Goal: Information Seeking & Learning: Learn about a topic

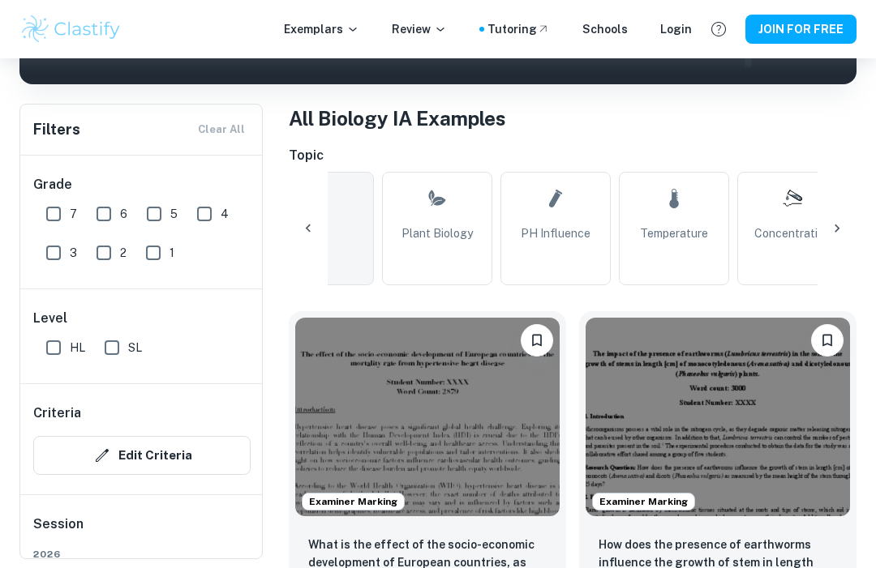
scroll to position [0, 65]
click at [585, 238] on span "pH Influence" at bounding box center [555, 234] width 70 height 18
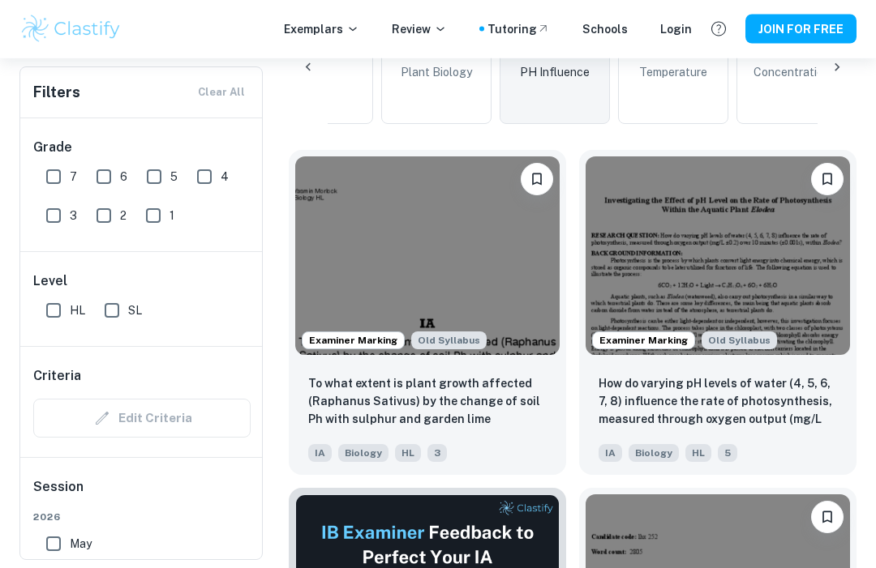
scroll to position [439, 0]
click at [389, 338] on span "Examiner Marking" at bounding box center [352, 340] width 101 height 15
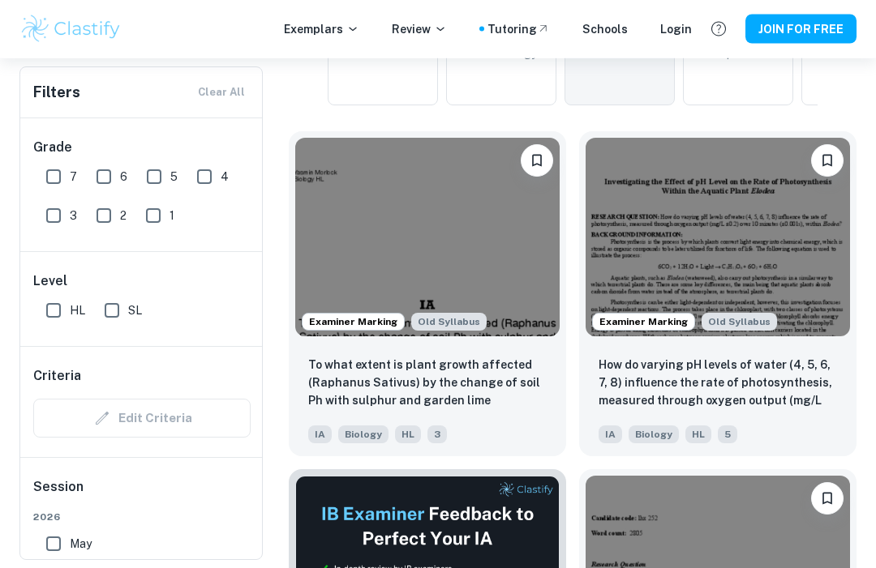
scroll to position [458, 0]
click at [545, 258] on img at bounding box center [427, 237] width 264 height 199
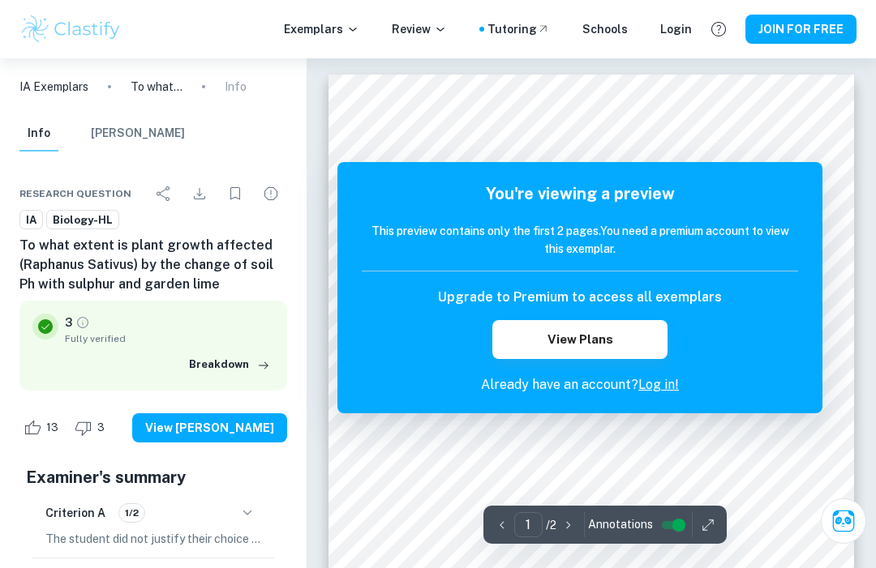
click at [669, 392] on link "Log in!" at bounding box center [658, 384] width 41 height 15
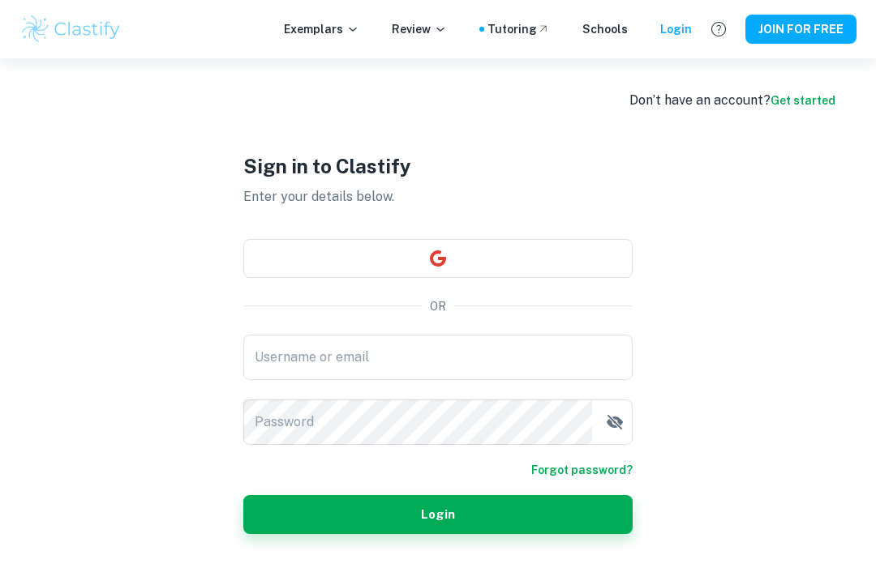
click at [828, 28] on button "JOIN FOR FREE" at bounding box center [800, 29] width 111 height 29
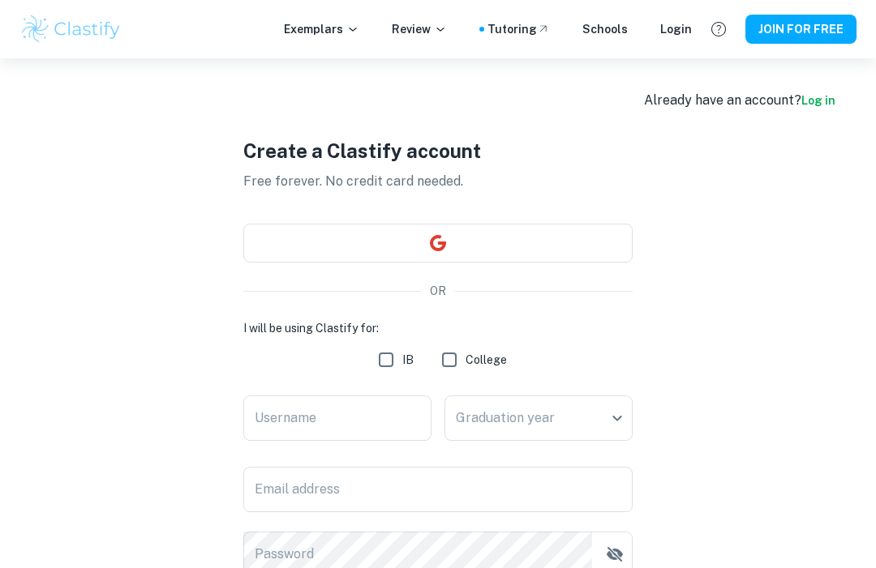
click at [531, 243] on button "button" at bounding box center [437, 243] width 389 height 39
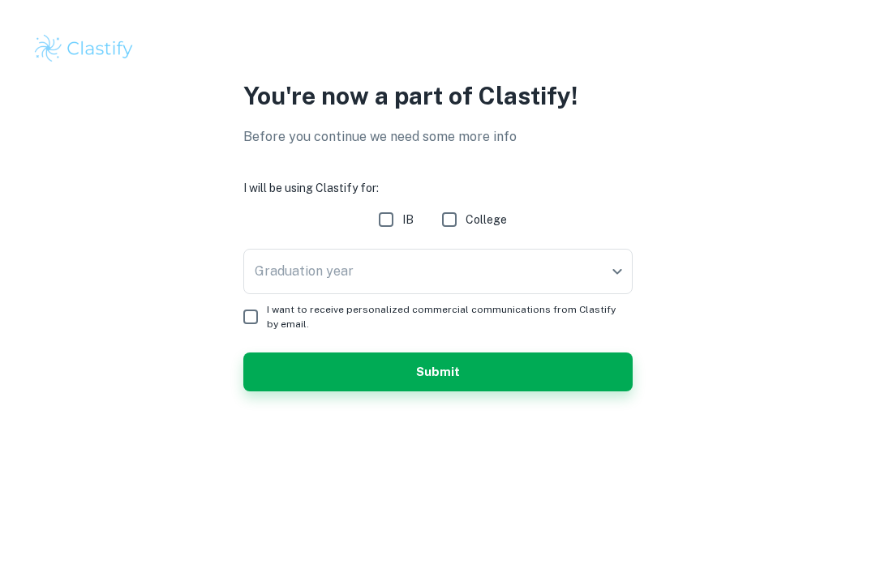
click at [559, 277] on body "We value your privacy We use cookies to enhance your browsing experience, serve…" at bounding box center [438, 284] width 876 height 568
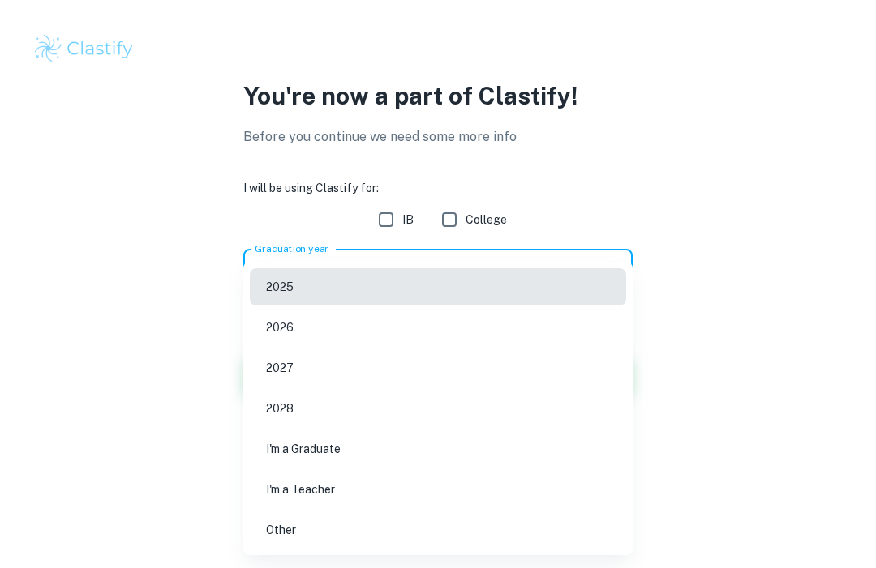
click at [429, 332] on li "2026" at bounding box center [438, 327] width 376 height 37
type input "2026"
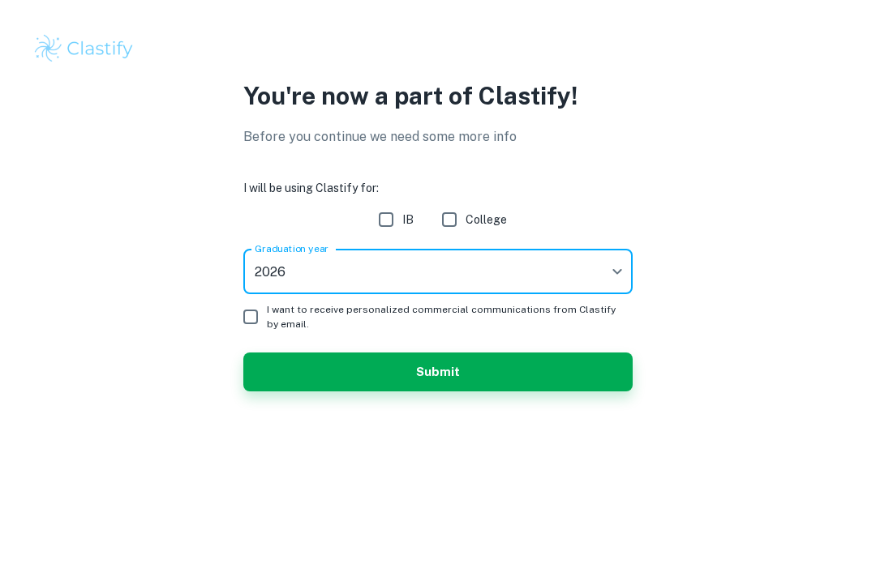
click at [413, 212] on span "IB" at bounding box center [407, 220] width 11 height 18
click at [402, 212] on input "IB" at bounding box center [386, 220] width 32 height 32
checkbox input "true"
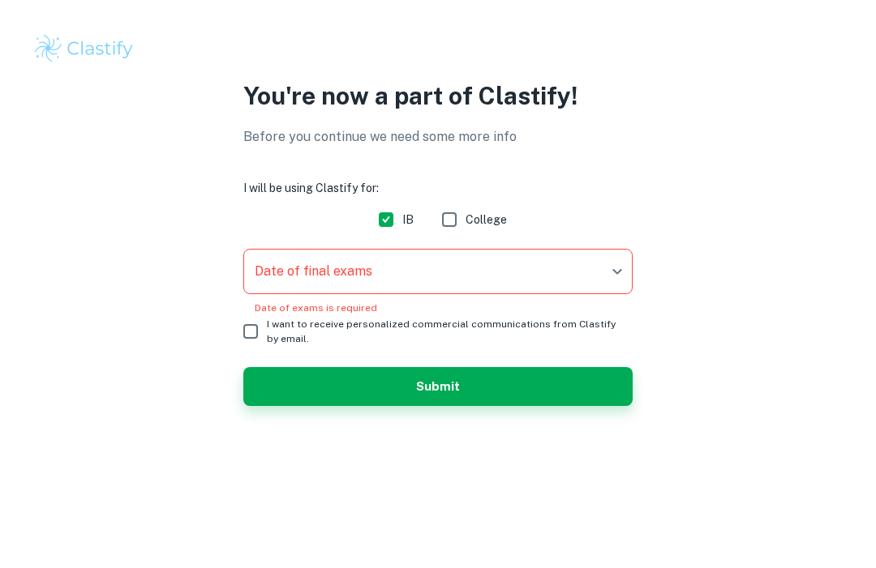
click at [469, 282] on body "We value your privacy We use cookies to enhance your browsing experience, serve…" at bounding box center [438, 284] width 876 height 568
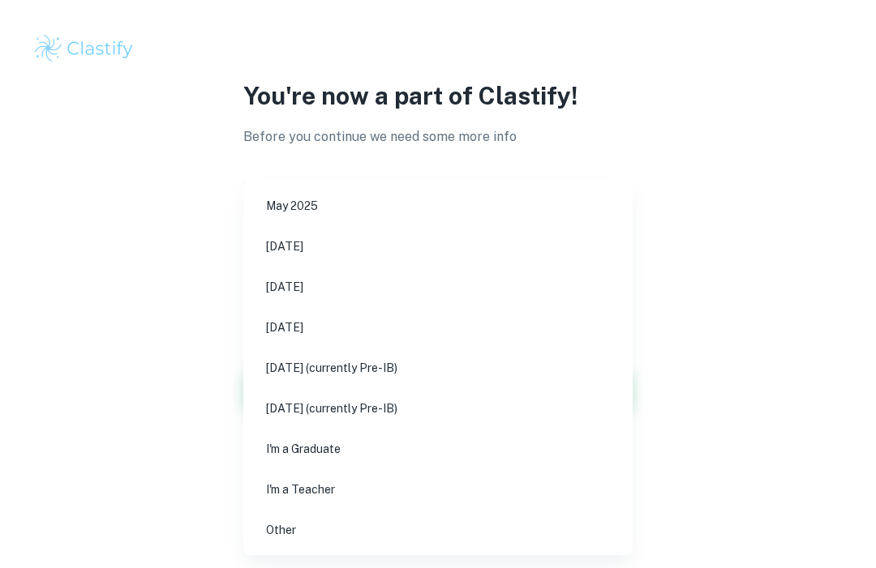
click at [423, 289] on li "[DATE]" at bounding box center [438, 286] width 376 height 37
type input "M26"
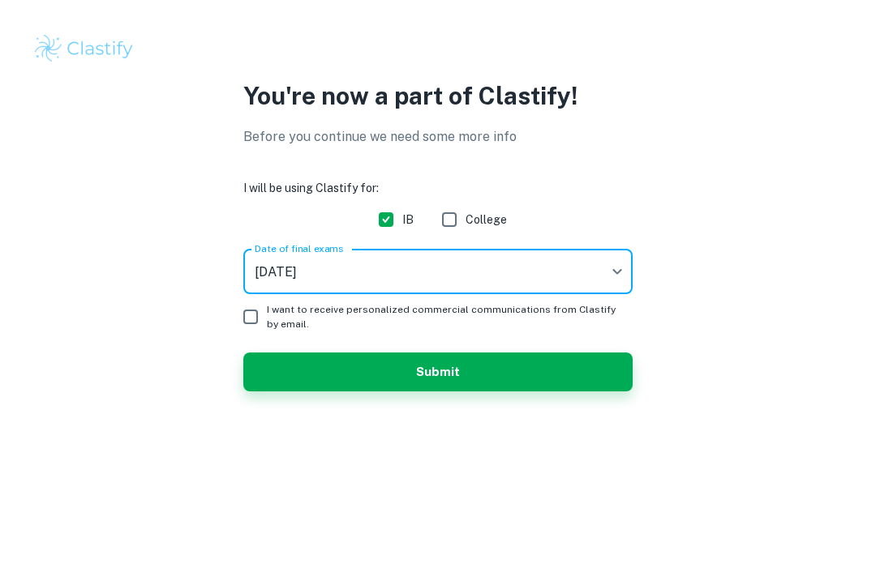
click at [486, 274] on body "We value your privacy We use cookies to enhance your browsing experience, serve…" at bounding box center [438, 284] width 876 height 568
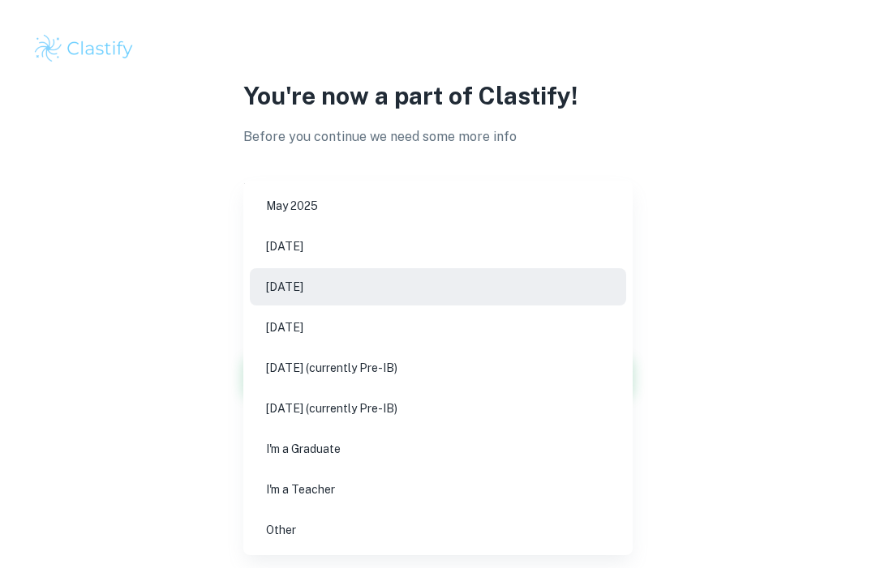
click at [478, 288] on li "[DATE]" at bounding box center [438, 286] width 376 height 37
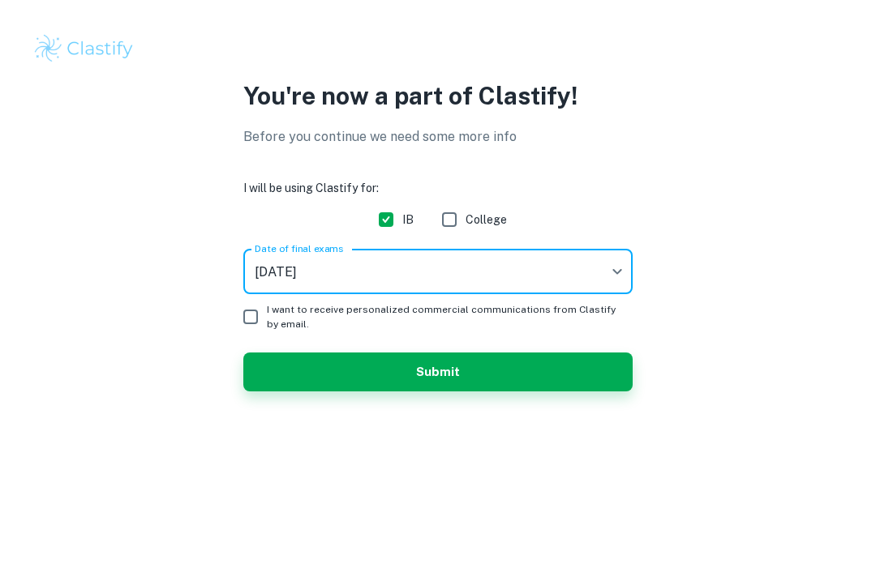
click at [511, 370] on button "Submit" at bounding box center [437, 372] width 389 height 39
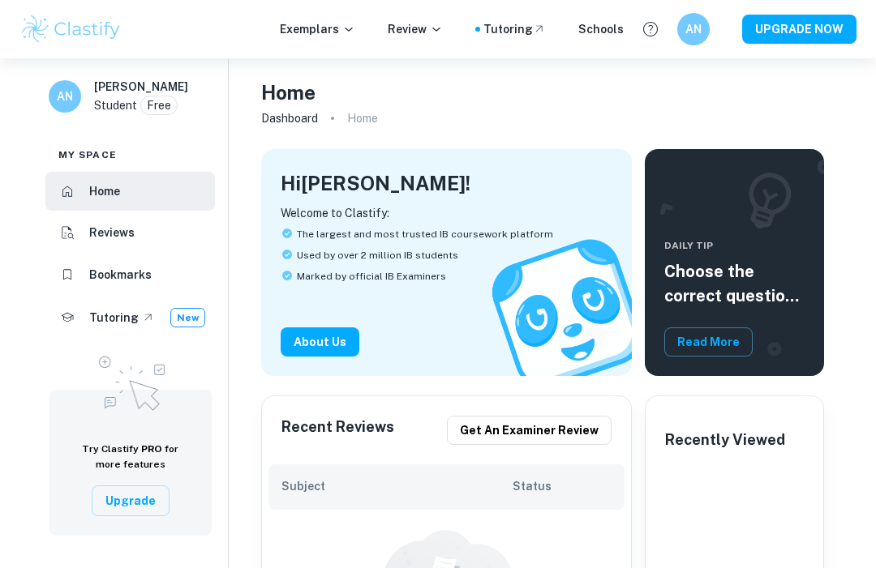
click at [81, 31] on img at bounding box center [70, 29] width 103 height 32
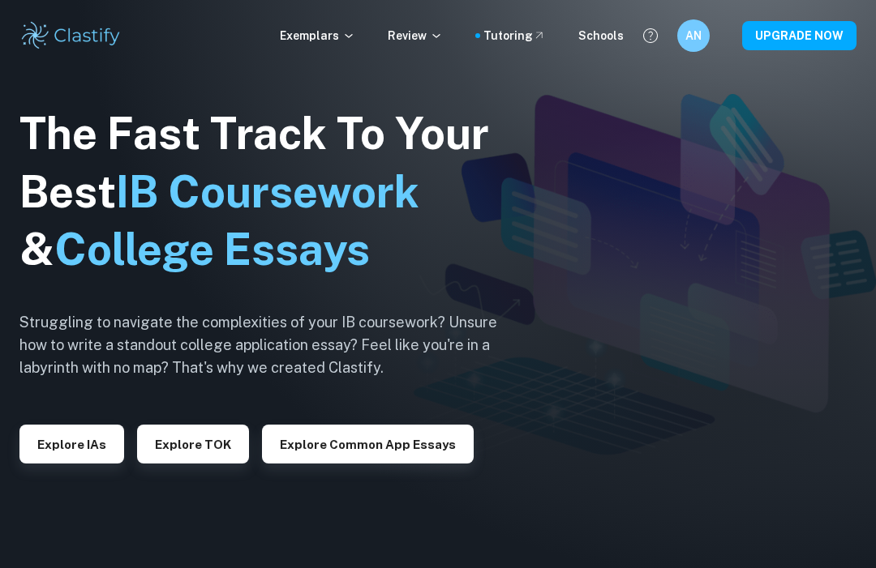
click at [309, 32] on p "Exemplars" at bounding box center [317, 36] width 75 height 18
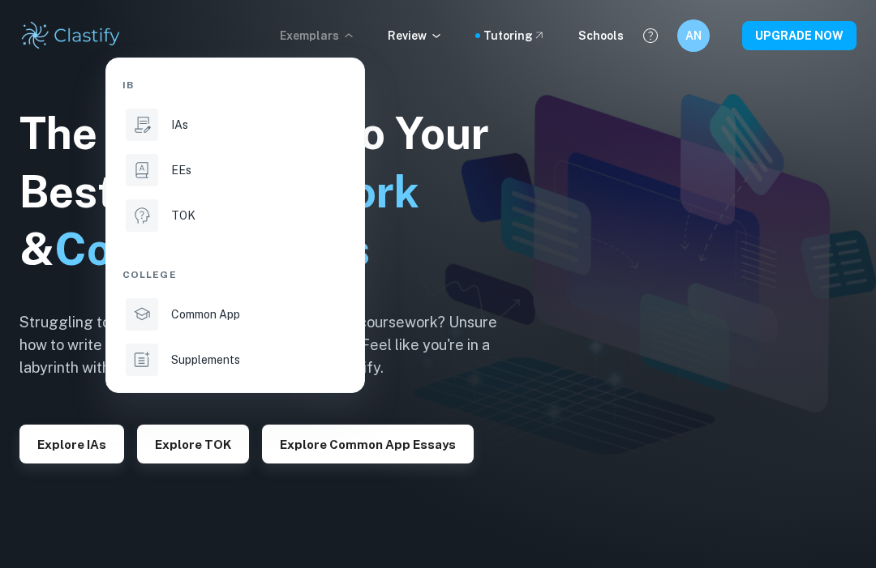
click at [140, 129] on icon at bounding box center [143, 125] width 16 height 16
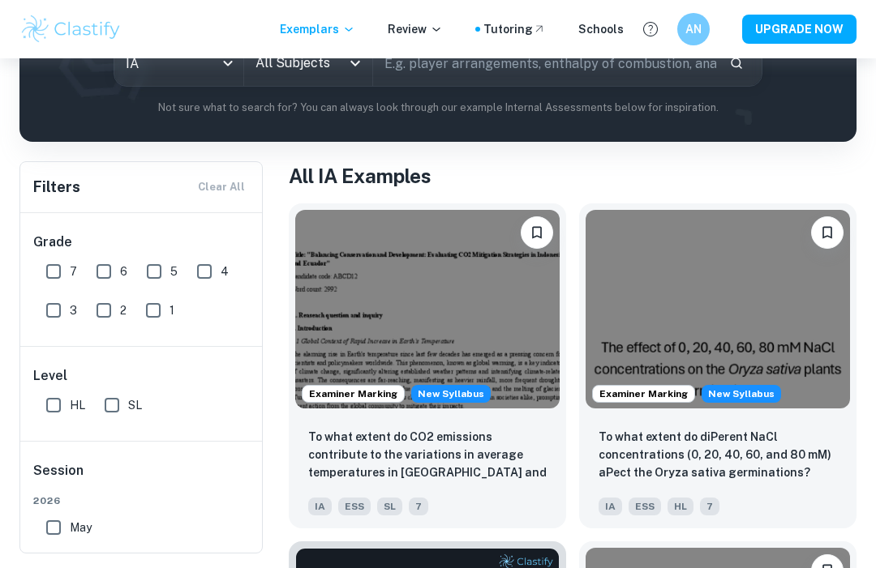
scroll to position [230, 0]
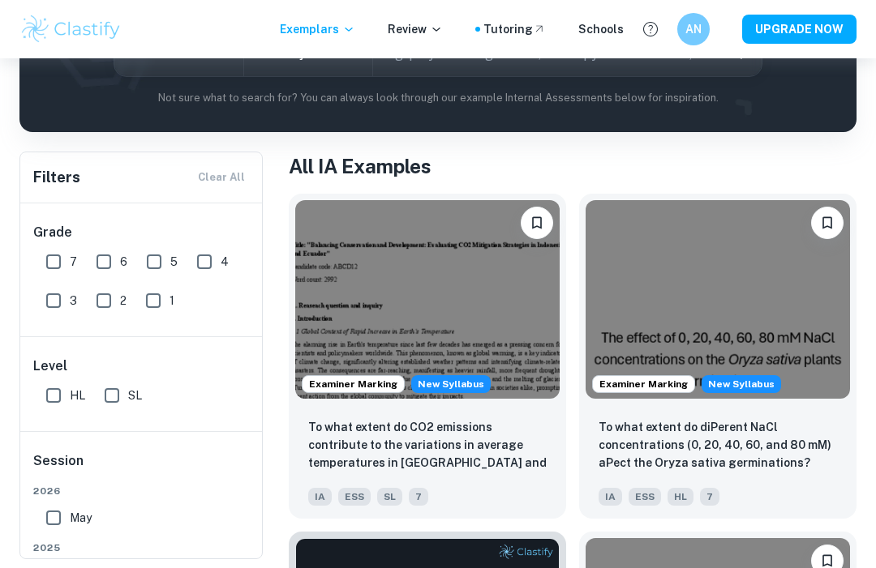
click at [56, 265] on input "7" at bounding box center [53, 262] width 32 height 32
checkbox input "true"
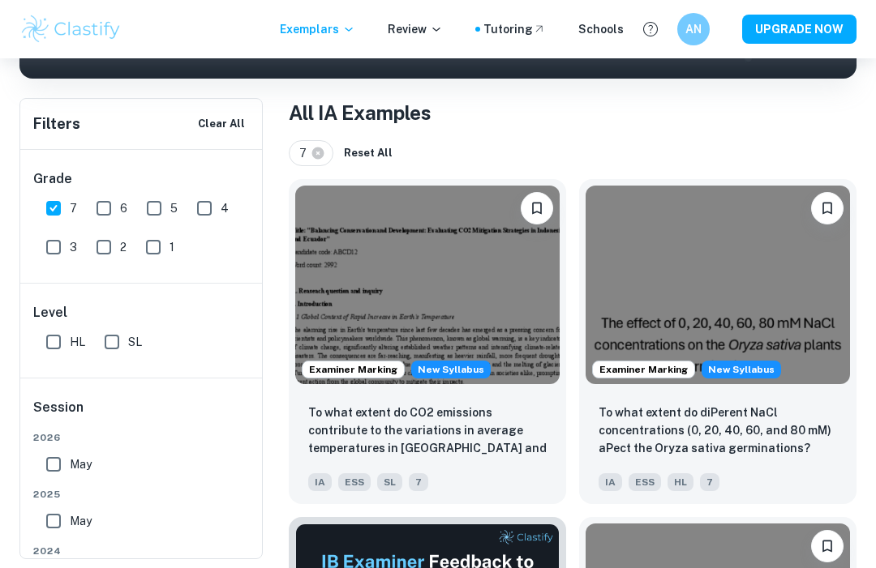
click at [57, 347] on input "HL" at bounding box center [53, 342] width 32 height 32
checkbox input "true"
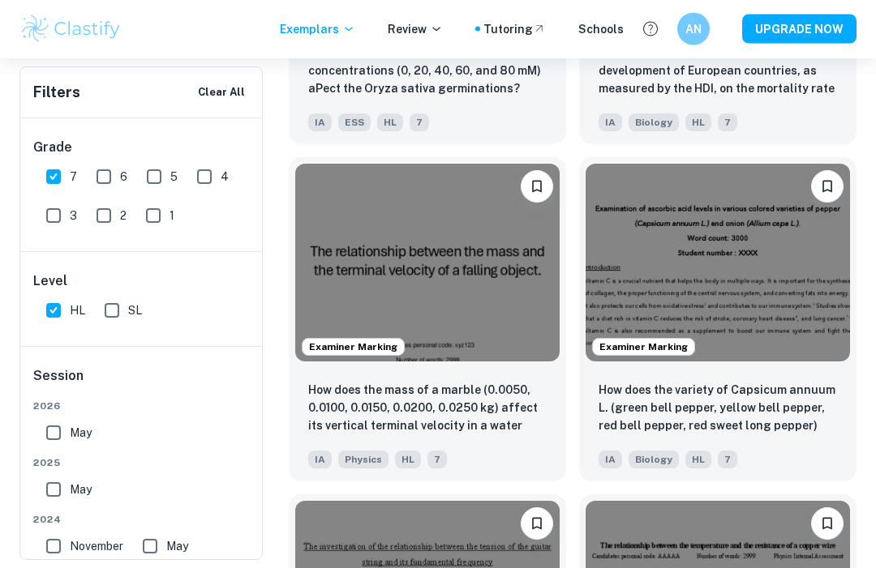
scroll to position [2097, 0]
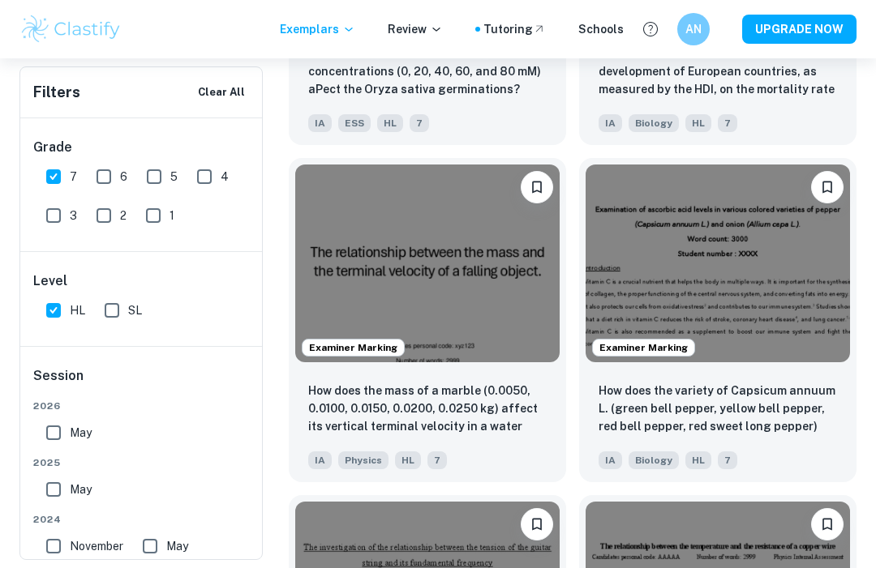
click at [777, 291] on img at bounding box center [717, 264] width 264 height 199
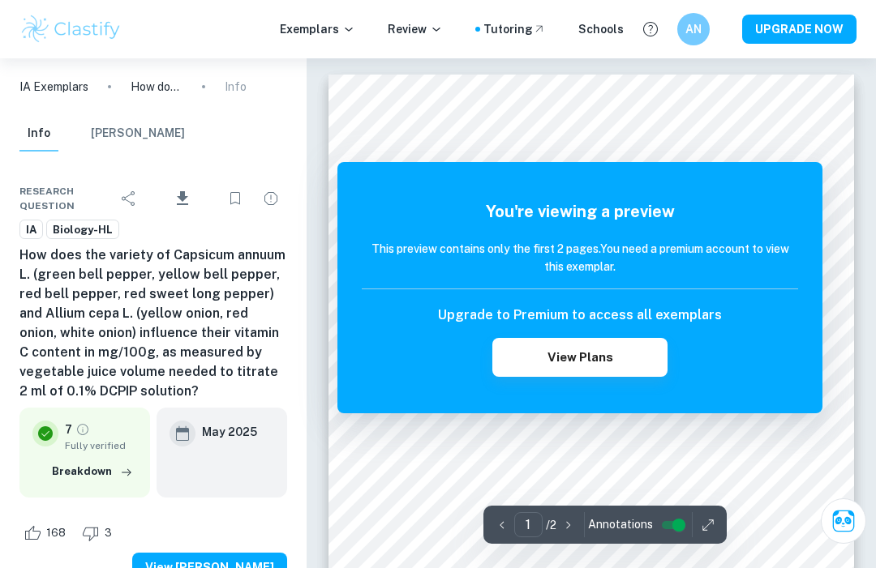
click at [645, 354] on button "View Plans" at bounding box center [579, 357] width 174 height 39
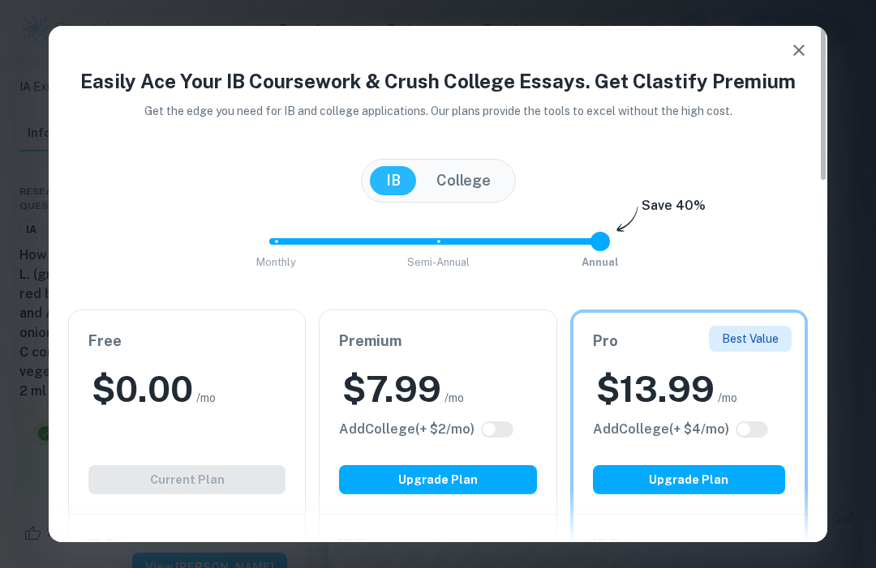
click at [795, 59] on icon "button" at bounding box center [798, 50] width 19 height 19
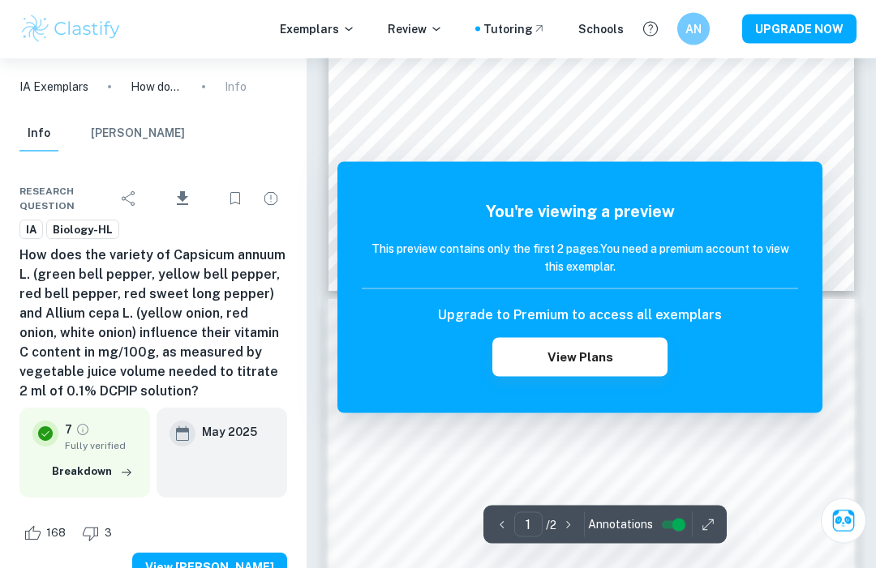
scroll to position [533, 0]
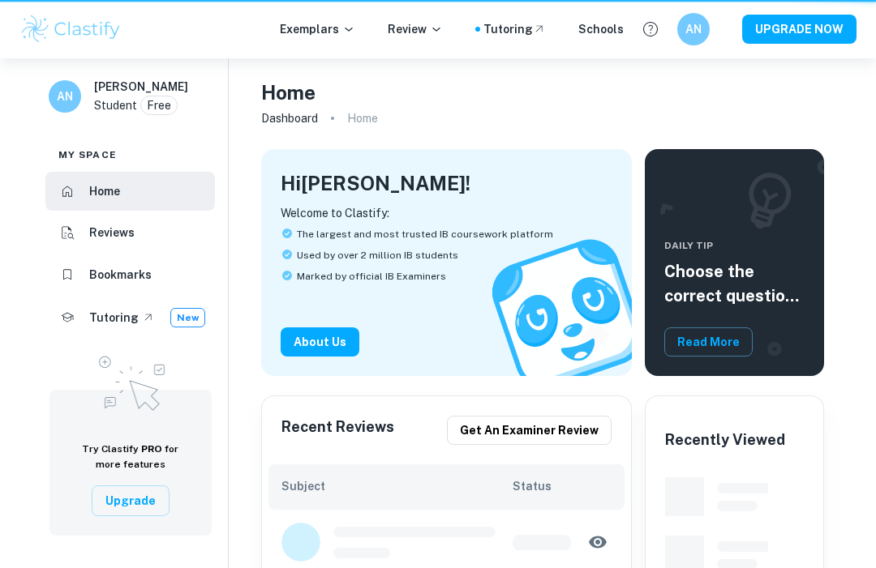
scroll to position [54, 0]
